Goal: Consume media (video, audio)

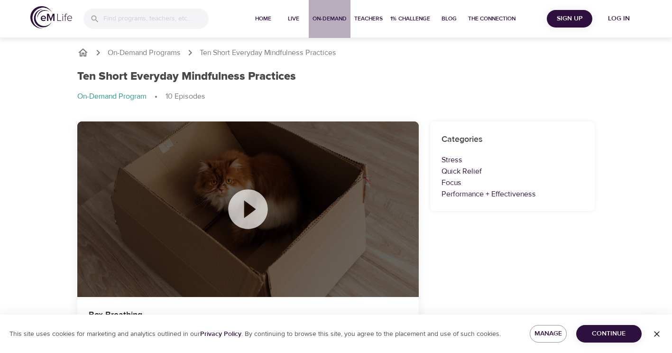
click at [333, 18] on span "On-Demand" at bounding box center [330, 19] width 34 height 10
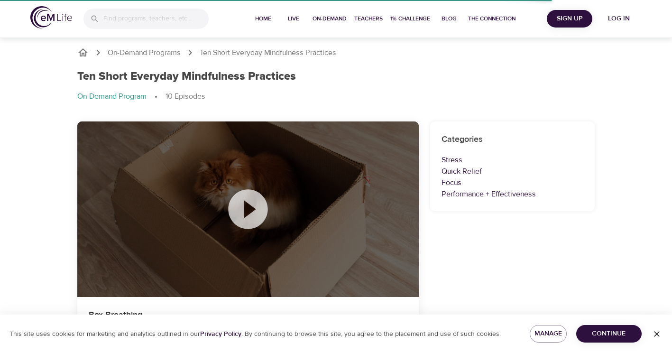
select select "recent"
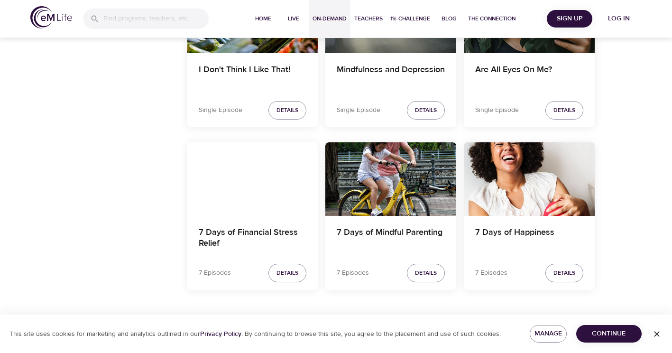
scroll to position [1679, 0]
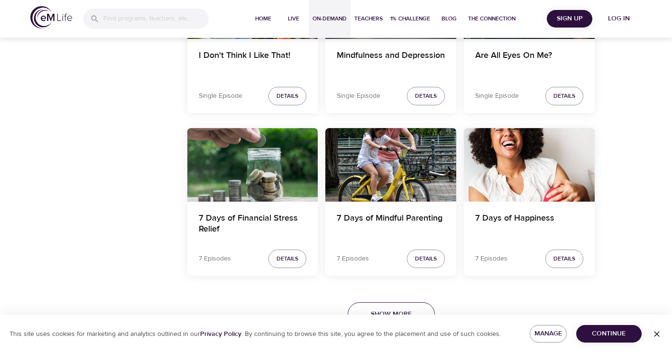
click at [399, 306] on button "Show More" at bounding box center [391, 314] width 87 height 24
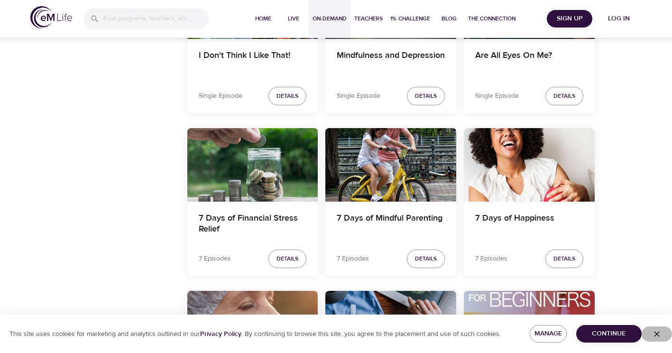
click at [658, 331] on icon "button" at bounding box center [656, 333] width 9 height 9
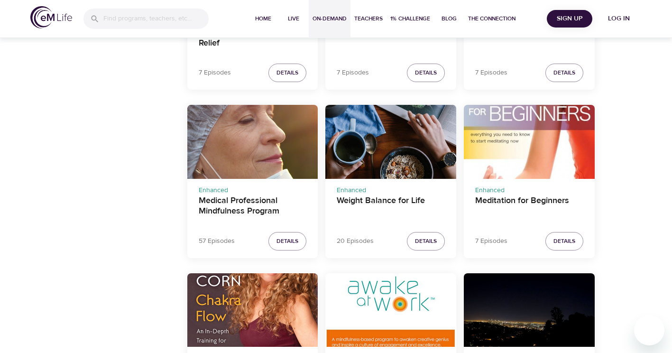
scroll to position [1917, 0]
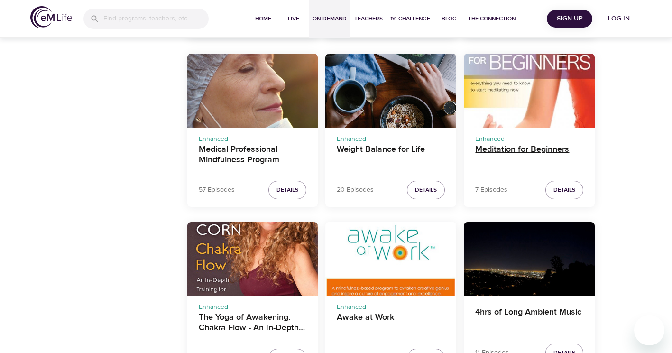
click at [535, 152] on h4 "Meditation for Beginners" at bounding box center [529, 155] width 108 height 23
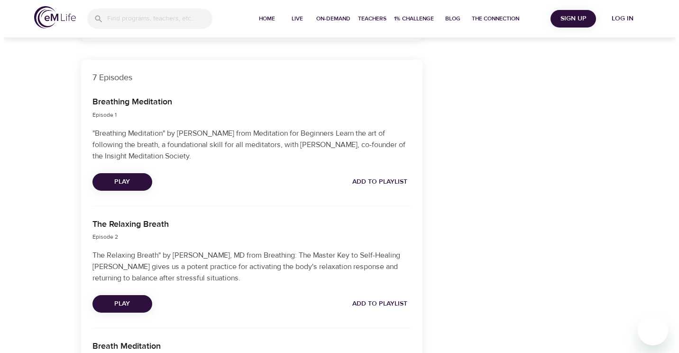
scroll to position [302, 0]
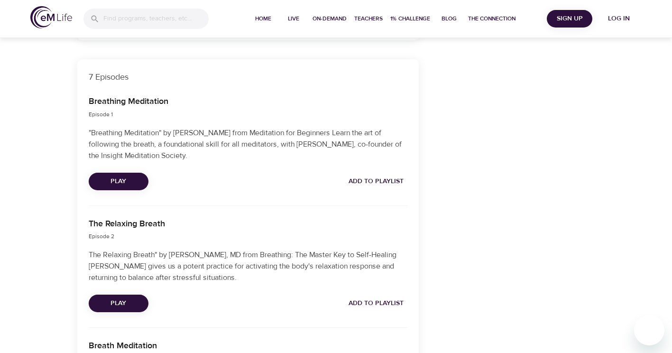
click at [128, 173] on button "Play" at bounding box center [119, 182] width 60 height 18
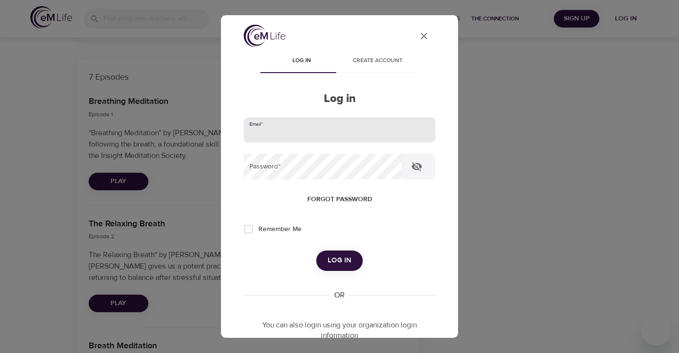
click at [323, 124] on input "email" at bounding box center [340, 130] width 192 height 26
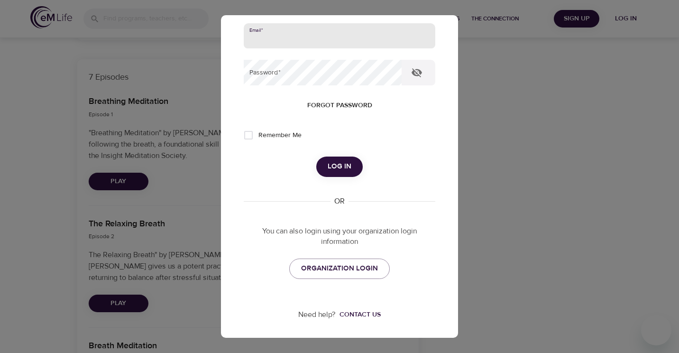
scroll to position [95, 0]
click at [334, 267] on span "ORGANIZATION LOGIN" at bounding box center [339, 267] width 77 height 12
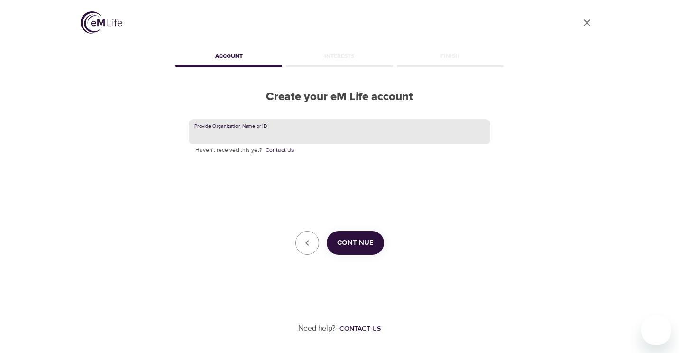
click at [260, 139] on input "text" at bounding box center [340, 132] width 302 height 26
type input "GSK"
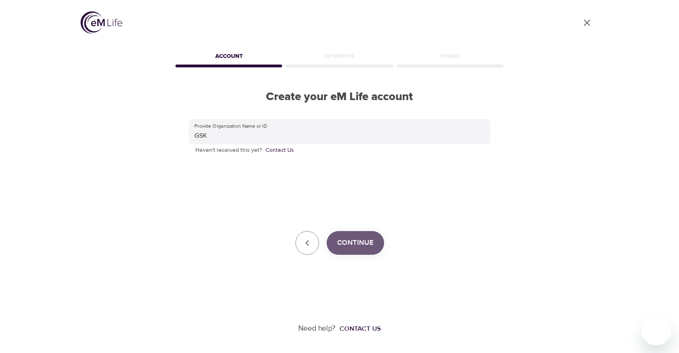
click at [351, 245] on span "Continue" at bounding box center [355, 243] width 37 height 12
